Goal: Navigation & Orientation: Find specific page/section

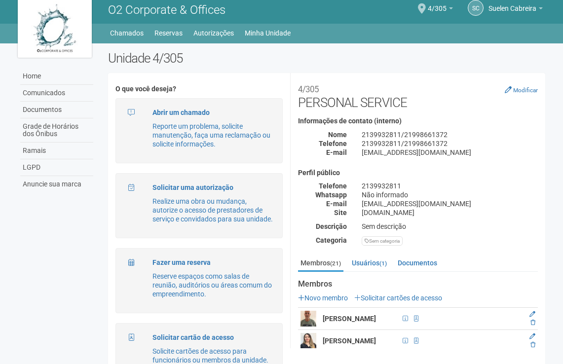
scroll to position [206, 0]
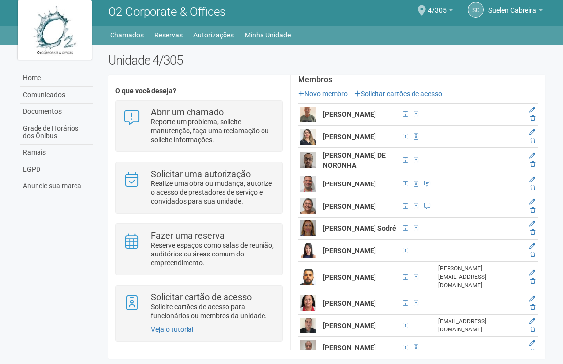
click at [450, 5] on div "4/305 Você está na unidade 4/305 Ir para a unidade" at bounding box center [440, 11] width 25 height 29
click at [448, 8] on link "4/305" at bounding box center [440, 12] width 25 height 8
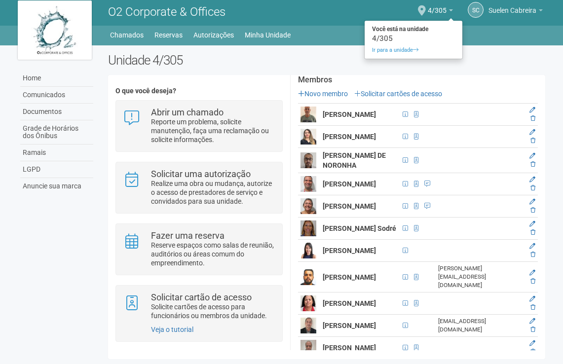
click at [541, 8] on link "Suelen Cabreira" at bounding box center [516, 12] width 54 height 8
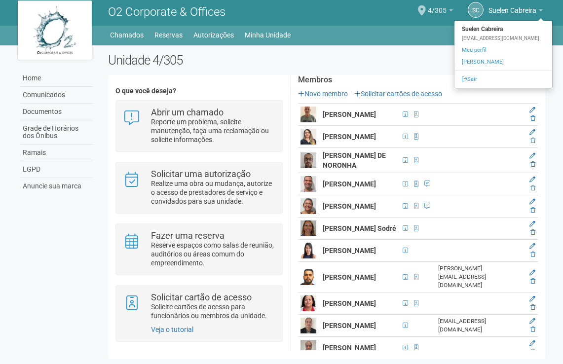
click at [451, 9] on b at bounding box center [451, 10] width 4 height 2
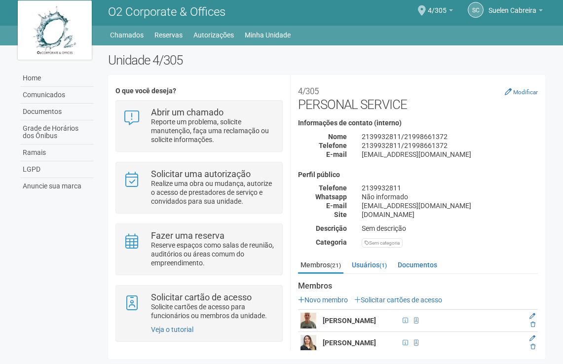
scroll to position [206, 0]
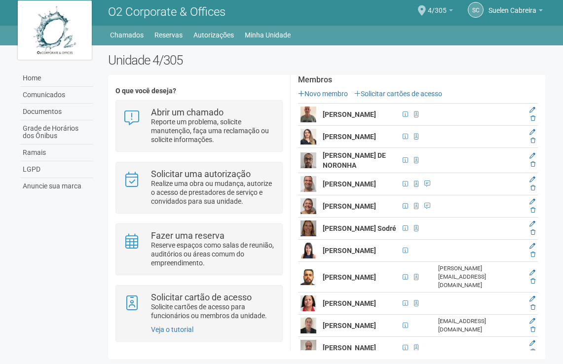
click at [451, 8] on link "4/305" at bounding box center [440, 12] width 25 height 8
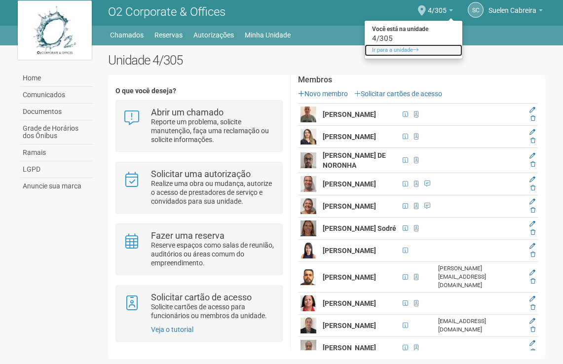
click at [403, 50] on link "Ir para a unidade" at bounding box center [414, 50] width 98 height 12
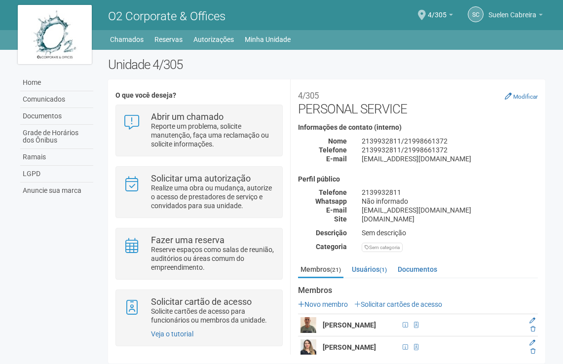
click at [536, 12] on span "Suelen Cabreira" at bounding box center [513, 9] width 48 height 17
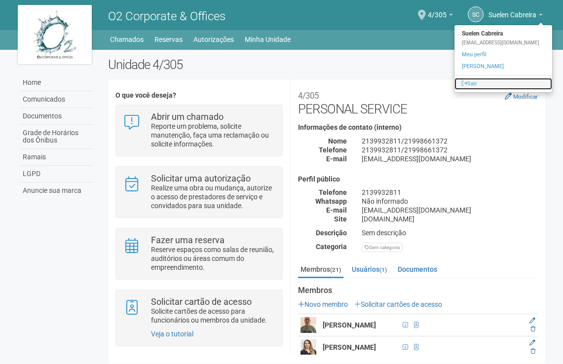
click at [484, 79] on link "Sair" at bounding box center [504, 84] width 98 height 12
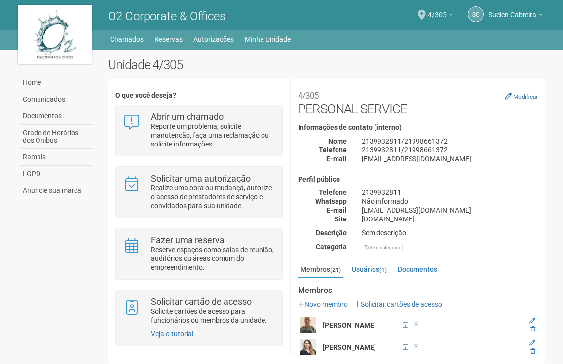
click at [450, 13] on link "4/305" at bounding box center [440, 16] width 25 height 8
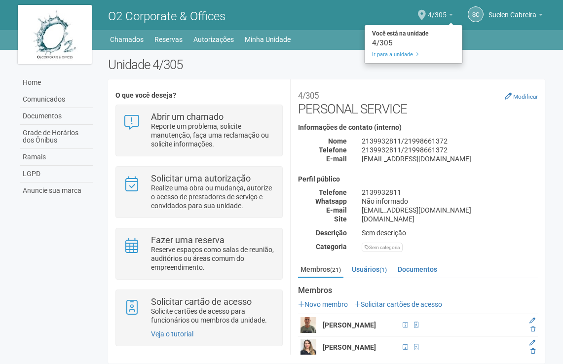
click at [449, 15] on b at bounding box center [451, 15] width 4 height 2
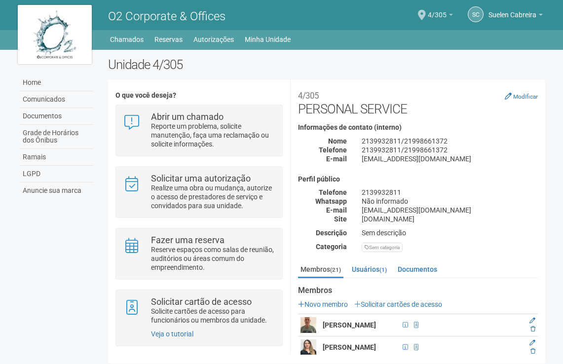
click at [451, 15] on b at bounding box center [451, 15] width 4 height 2
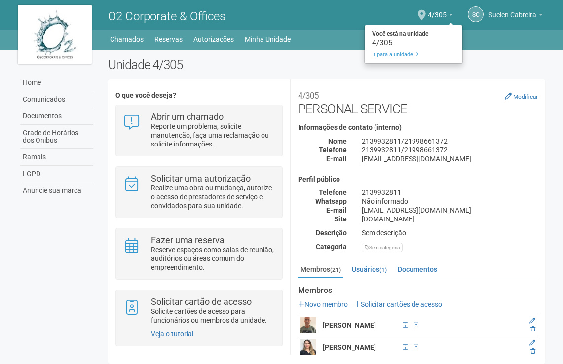
click at [542, 12] on link "Suelen Cabreira" at bounding box center [516, 16] width 54 height 8
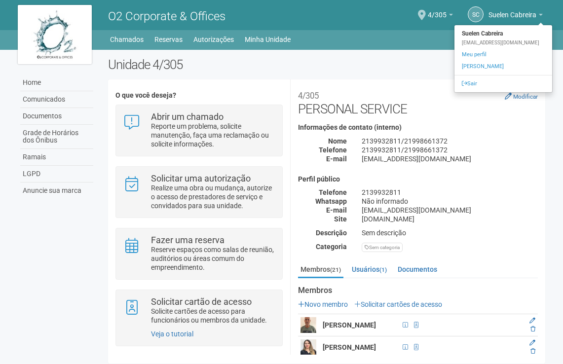
click at [396, 15] on div "SC Suelen Cabreira Suelen Cabreira suelencabreira@personalservice.com.br Meu pe…" at bounding box center [440, 14] width 216 height 27
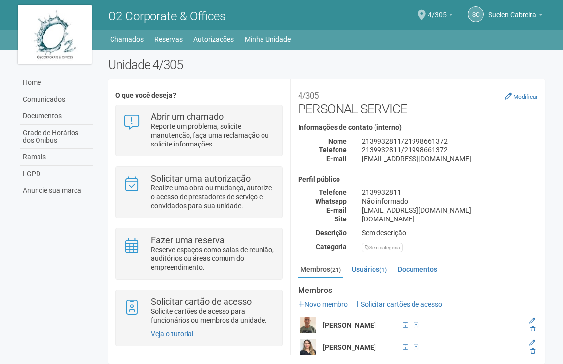
click at [434, 13] on span "4/305" at bounding box center [437, 9] width 19 height 17
